Goal: Task Accomplishment & Management: Manage account settings

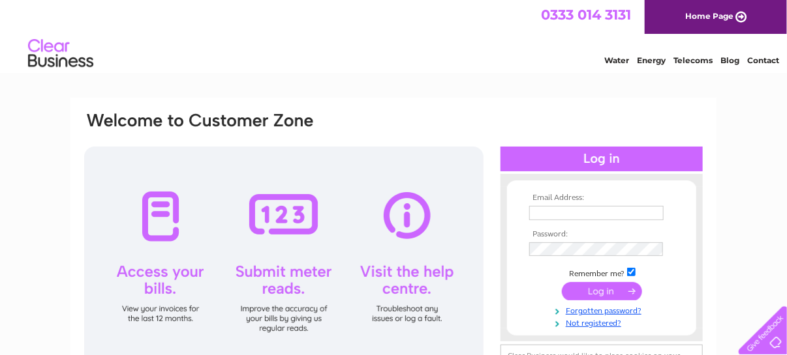
type input "[EMAIL_ADDRESS][DOMAIN_NAME]"
click at [610, 291] on input "submit" at bounding box center [602, 291] width 80 height 18
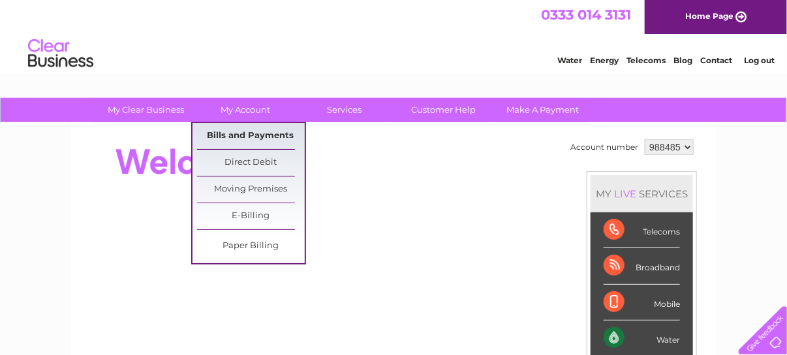
click at [230, 132] on link "Bills and Payments" at bounding box center [251, 136] width 108 height 26
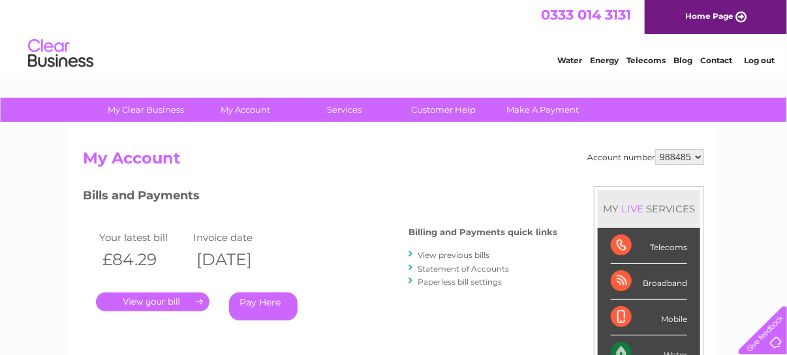
click at [166, 301] on link "." at bounding box center [152, 302] width 113 height 19
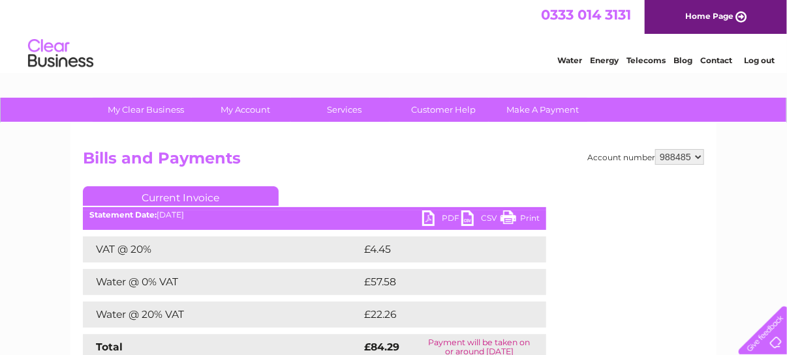
click at [432, 218] on link "PDF" at bounding box center [441, 220] width 39 height 19
click at [755, 63] on link "Log out" at bounding box center [759, 60] width 31 height 10
